Goal: Task Accomplishment & Management: Complete application form

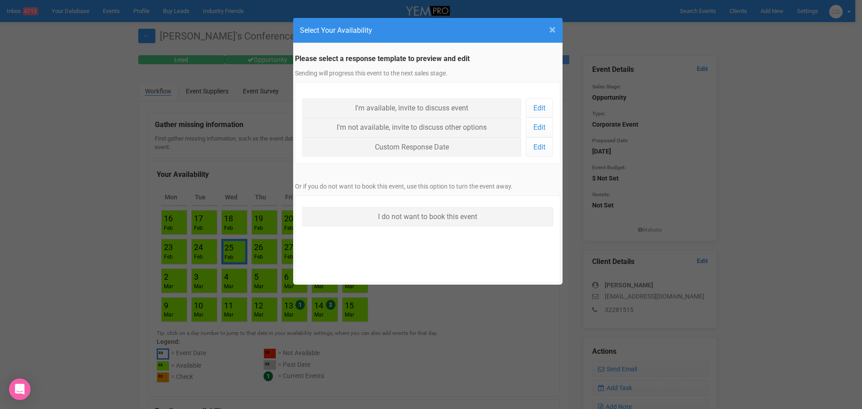
click at [551, 33] on span "×" at bounding box center [552, 29] width 7 height 15
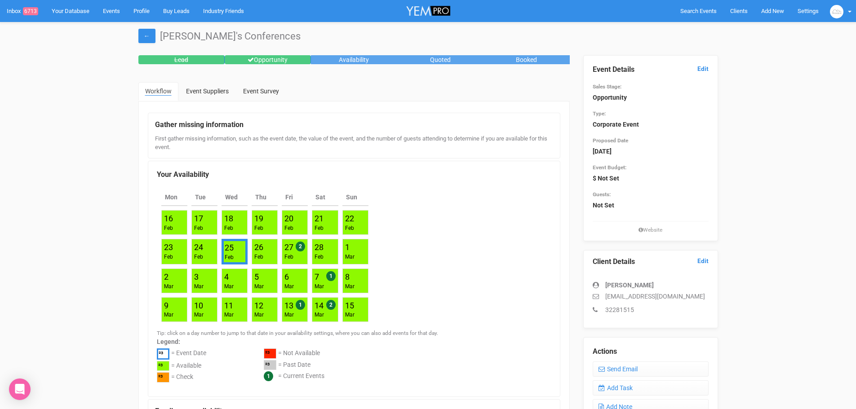
drag, startPoint x: 460, startPoint y: 239, endPoint x: 456, endPoint y: 216, distance: 22.8
click at [456, 216] on div "Mon Tue Wed Thu Fri Sat [DATE] Feb [DATE] Feb [DATE] Feb [DATE] Feb [DATE] Feb …" at bounding box center [354, 256] width 394 height 142
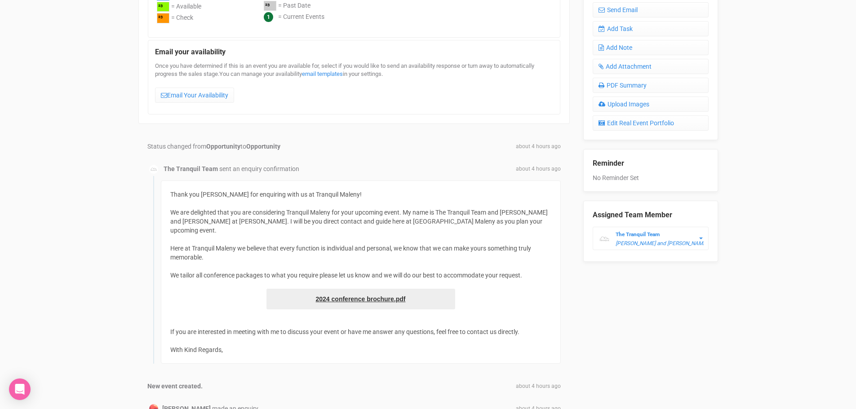
scroll to position [314, 0]
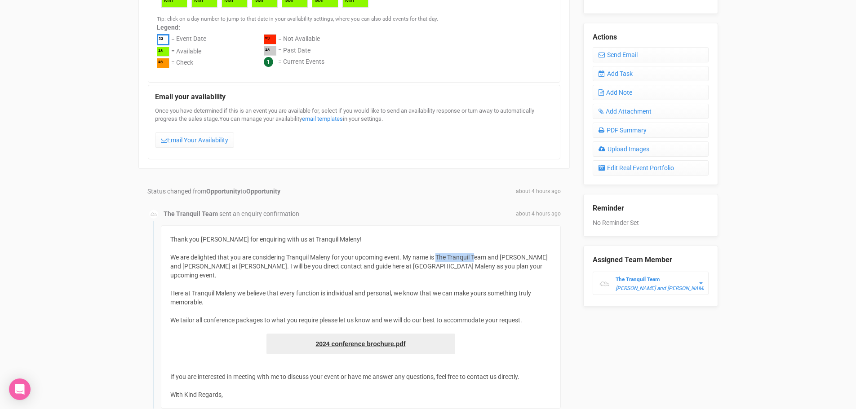
drag, startPoint x: 477, startPoint y: 257, endPoint x: 439, endPoint y: 259, distance: 38.2
click at [439, 259] on div "Thank you [PERSON_NAME] for enquiring with us at Tranquil Maleny! We are deligh…" at bounding box center [361, 317] width 400 height 183
click at [462, 274] on div "Thank you [PERSON_NAME] for enquiring with us at Tranquil Maleny! We are deligh…" at bounding box center [361, 317] width 400 height 183
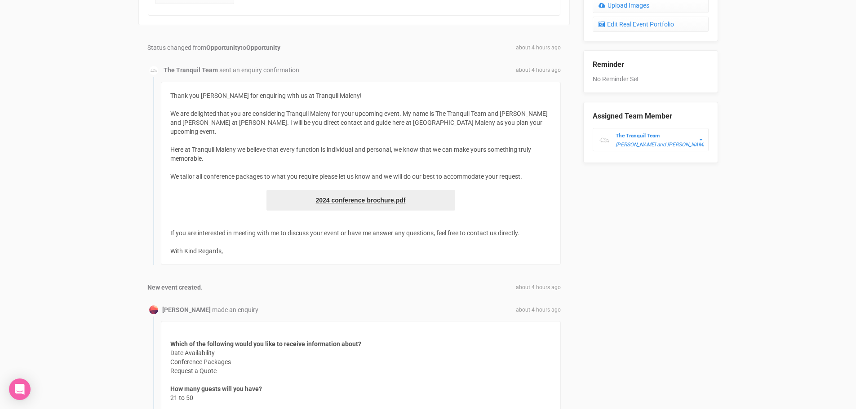
scroll to position [539, 0]
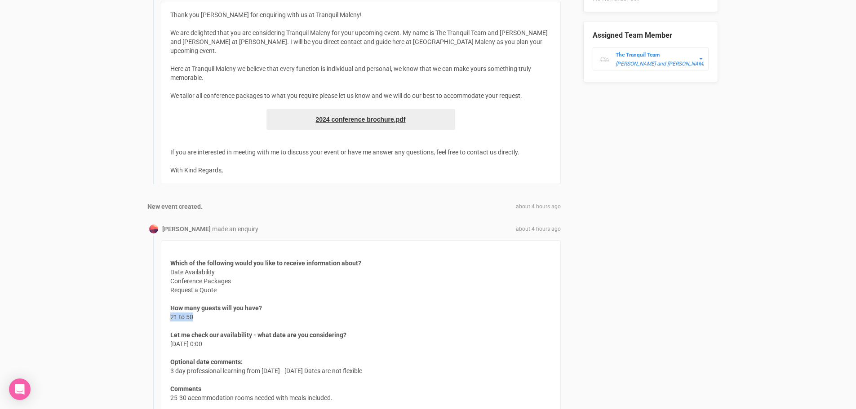
drag, startPoint x: 195, startPoint y: 309, endPoint x: 171, endPoint y: 308, distance: 24.7
click at [171, 308] on span "How many guests will you have? 21 to 50" at bounding box center [216, 313] width 92 height 18
click at [239, 309] on span "How many guests will you have? 21 to 50" at bounding box center [216, 313] width 92 height 18
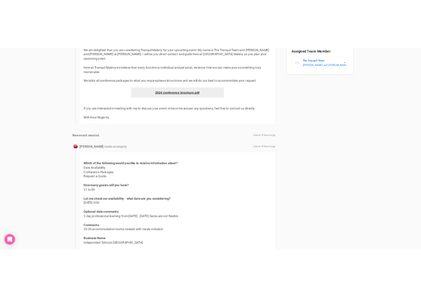
scroll to position [584, 0]
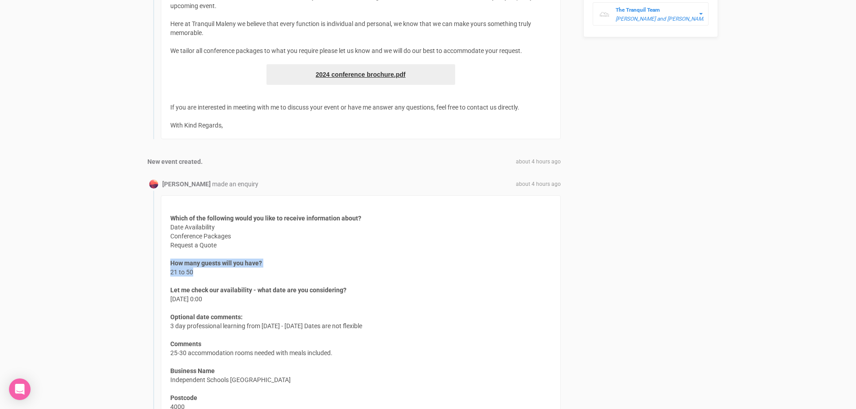
drag, startPoint x: 202, startPoint y: 262, endPoint x: 161, endPoint y: 261, distance: 40.9
click at [161, 261] on div "Which of the following would you like to receive information about? Date Availa…" at bounding box center [361, 335] width 400 height 281
click at [223, 265] on span "How many guests will you have? 21 to 50" at bounding box center [216, 268] width 92 height 18
drag, startPoint x: 193, startPoint y: 262, endPoint x: 166, endPoint y: 261, distance: 26.5
click at [166, 261] on div "Which of the following would you like to receive information about? Date Availa…" at bounding box center [361, 335] width 400 height 281
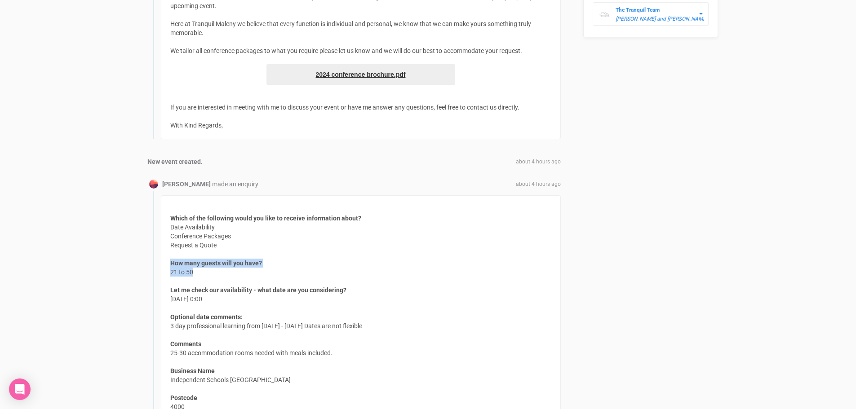
click at [228, 261] on span "How many guests will you have? 21 to 50" at bounding box center [216, 268] width 92 height 18
